Goal: Information Seeking & Learning: Learn about a topic

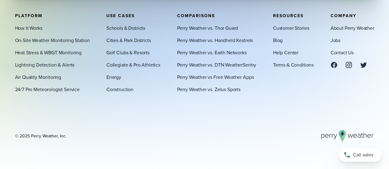
scroll to position [2047, 0]
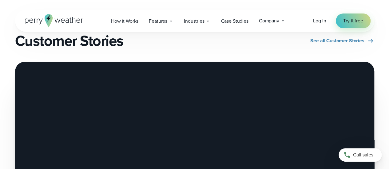
scroll to position [696, 0]
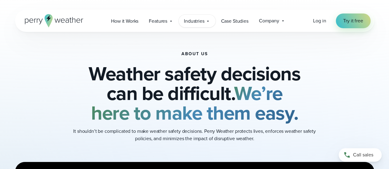
click at [192, 21] on span "Industries" at bounding box center [194, 21] width 20 height 7
